Goal: Communication & Community: Answer question/provide support

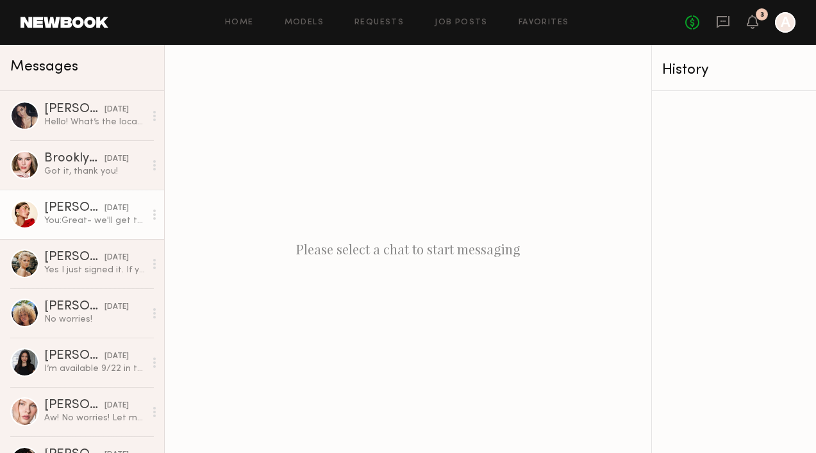
click at [68, 219] on div "You: Great- we'll get that to you. Are you able to hop on a 15 min VC with me a…" at bounding box center [94, 221] width 101 height 12
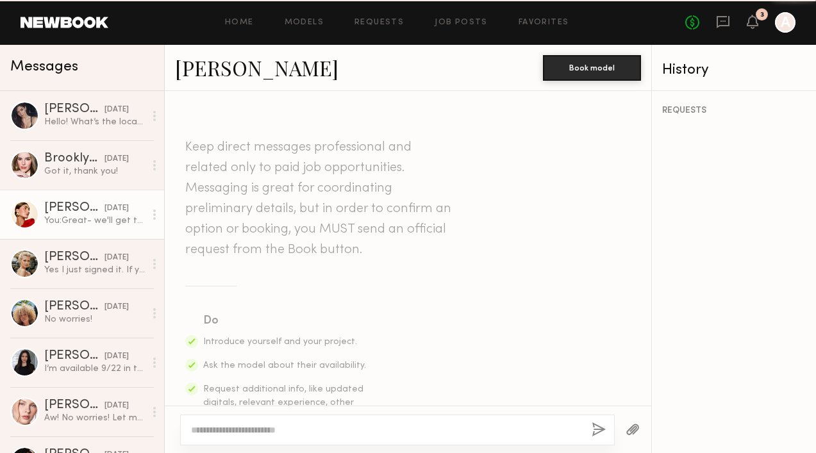
scroll to position [1361, 0]
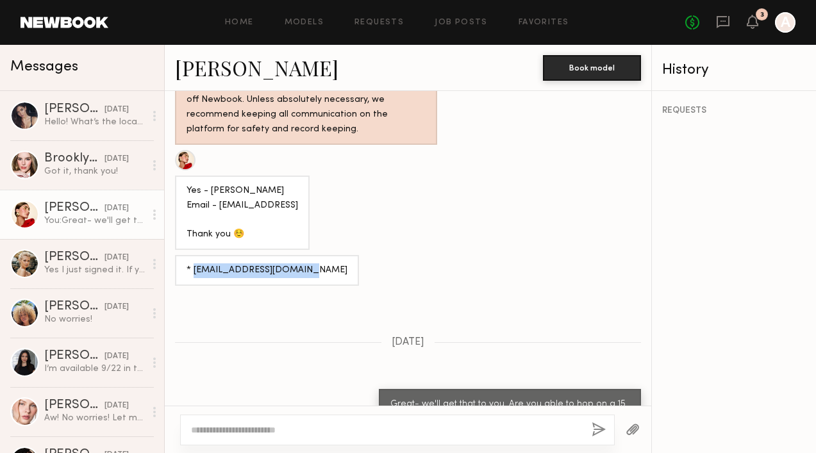
drag, startPoint x: 308, startPoint y: 210, endPoint x: 191, endPoint y: 223, distance: 117.3
click at [191, 255] on div "* louisemckie99@gmail.com" at bounding box center [267, 270] width 184 height 31
copy div "louisemckie99@gmail.com"
drag, startPoint x: 270, startPoint y: 135, endPoint x: 209, endPoint y: 136, distance: 60.9
click at [209, 184] on div "Yes - Louise Mckie Email - louisemckie99@gmail.col Thank you ☺️" at bounding box center [243, 213] width 112 height 59
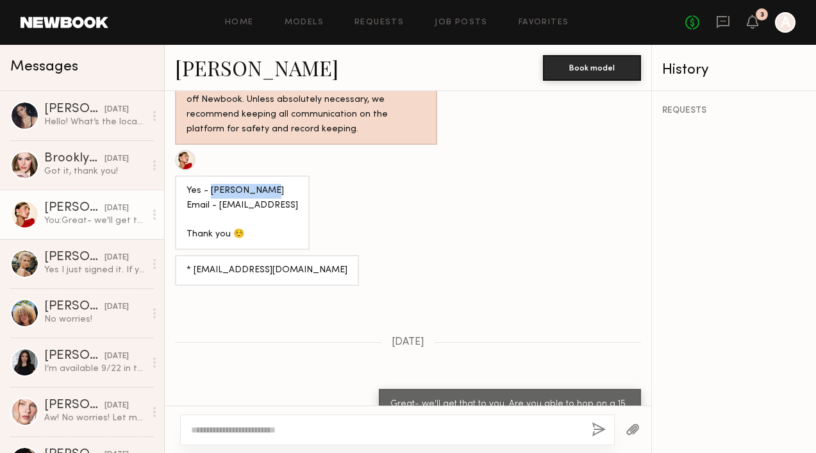
copy div "Louise Mckie"
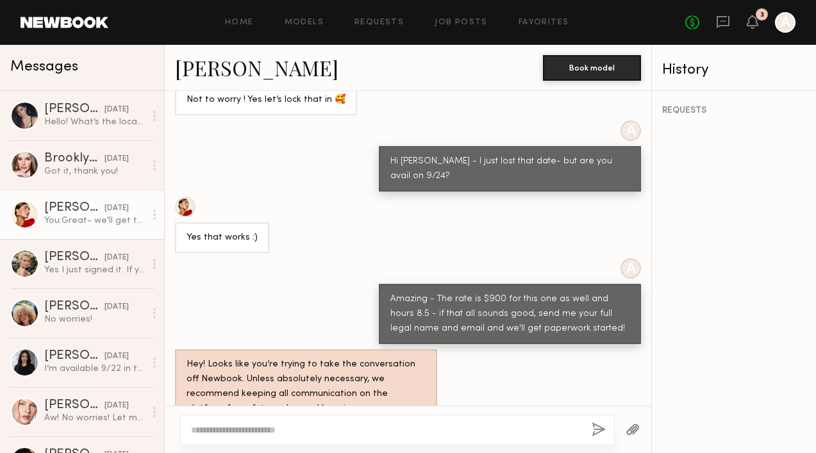
scroll to position [1098, 0]
